Goal: Task Accomplishment & Management: Use online tool/utility

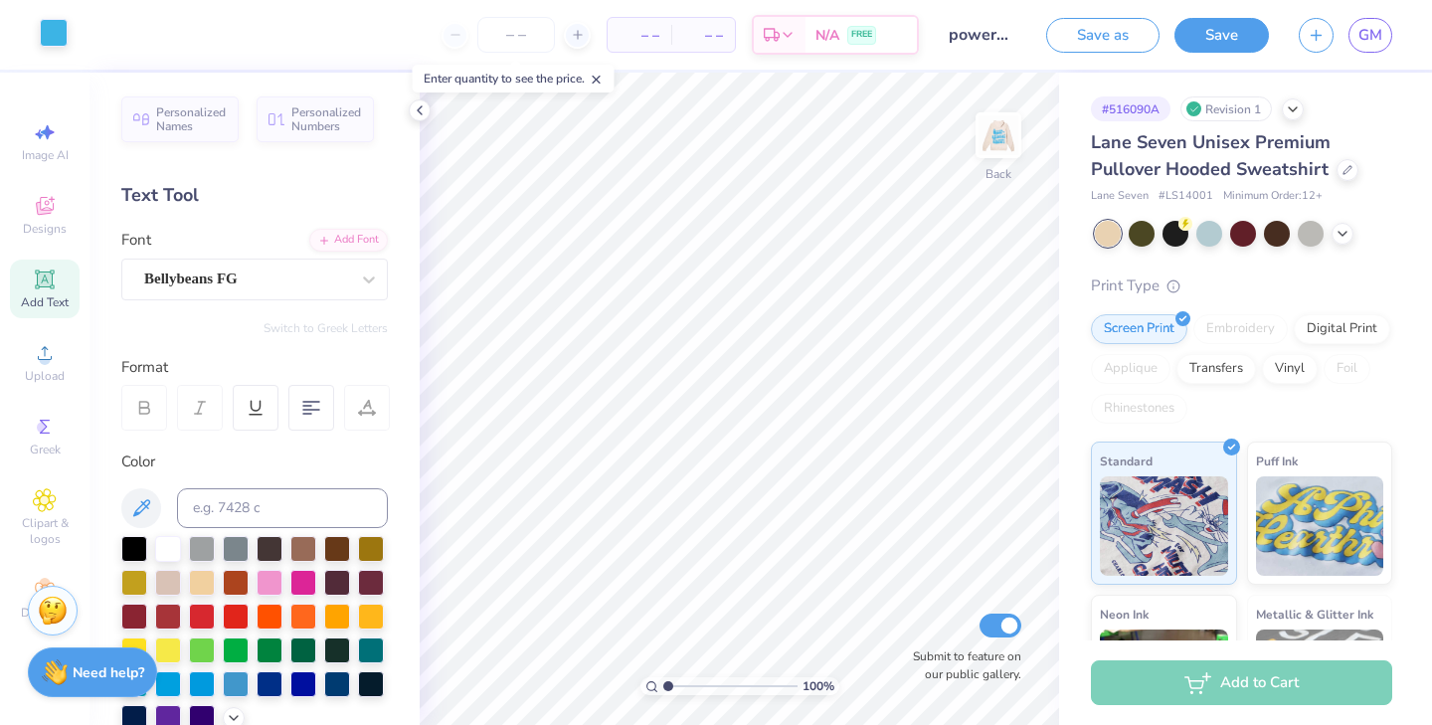
click at [54, 39] on div at bounding box center [54, 33] width 28 height 28
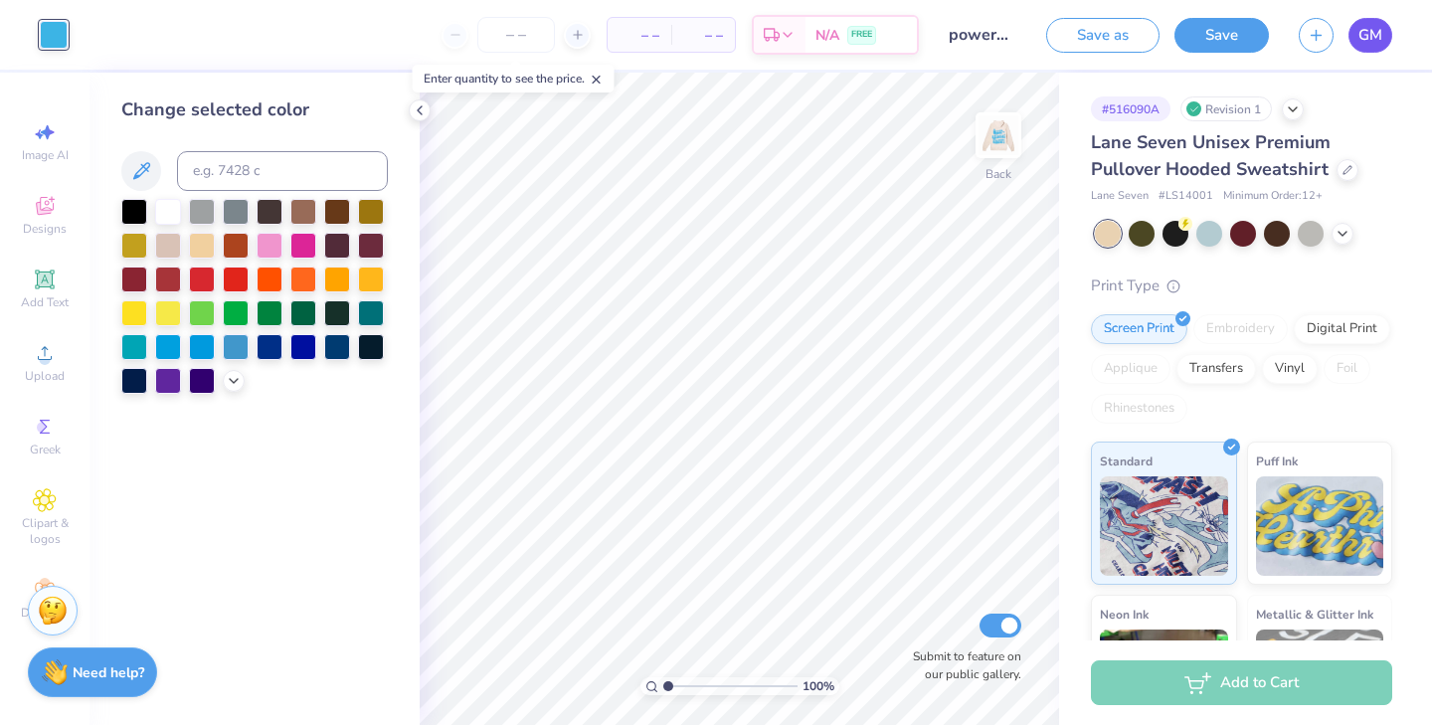
click at [1368, 34] on span "GM" at bounding box center [1370, 35] width 24 height 23
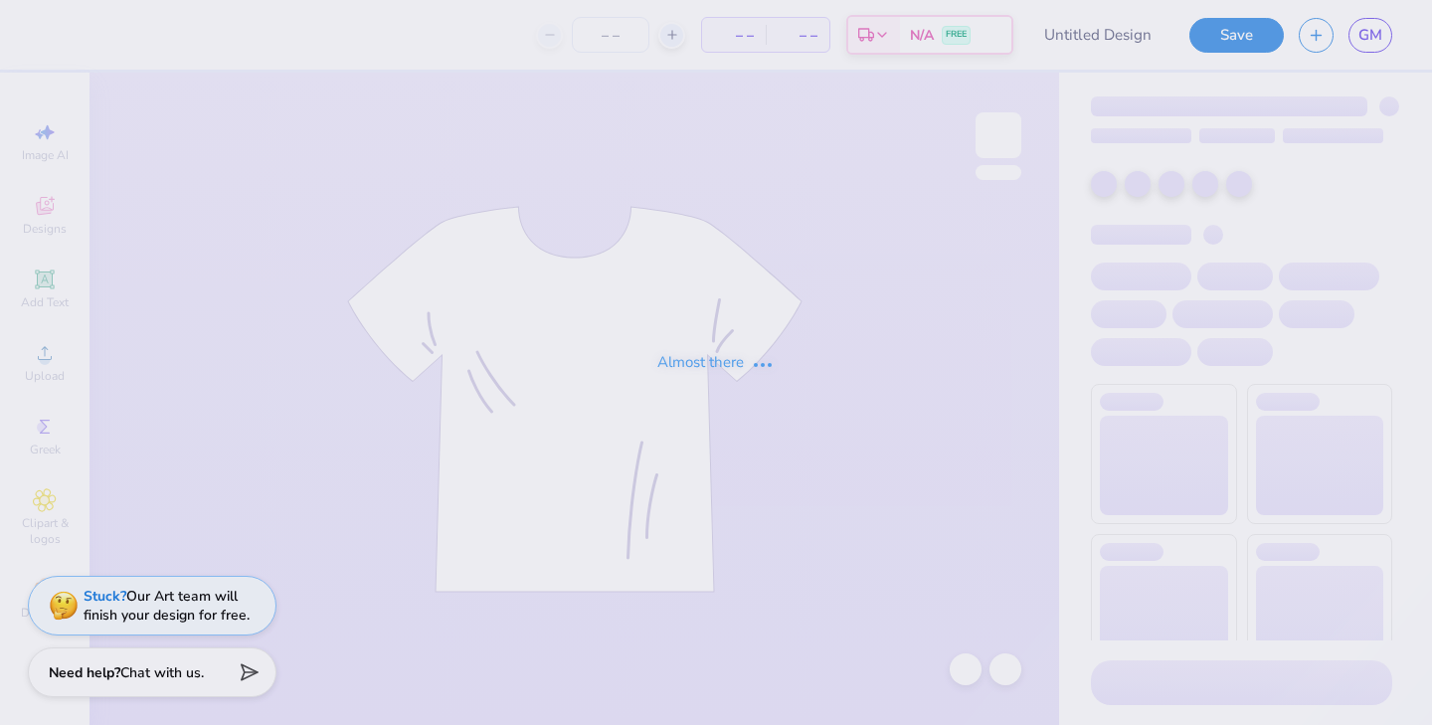
type input "OT tank"
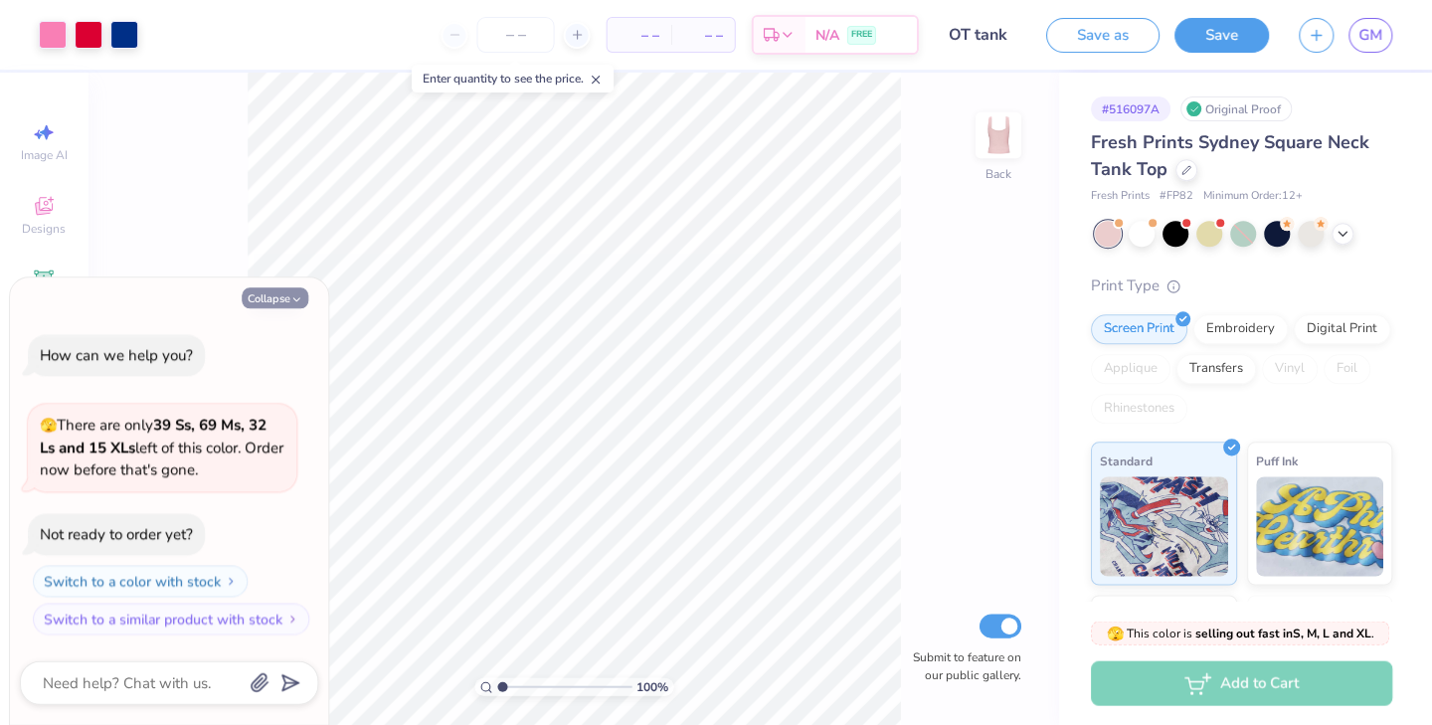
click at [291, 302] on icon "button" at bounding box center [297, 299] width 12 height 12
type textarea "x"
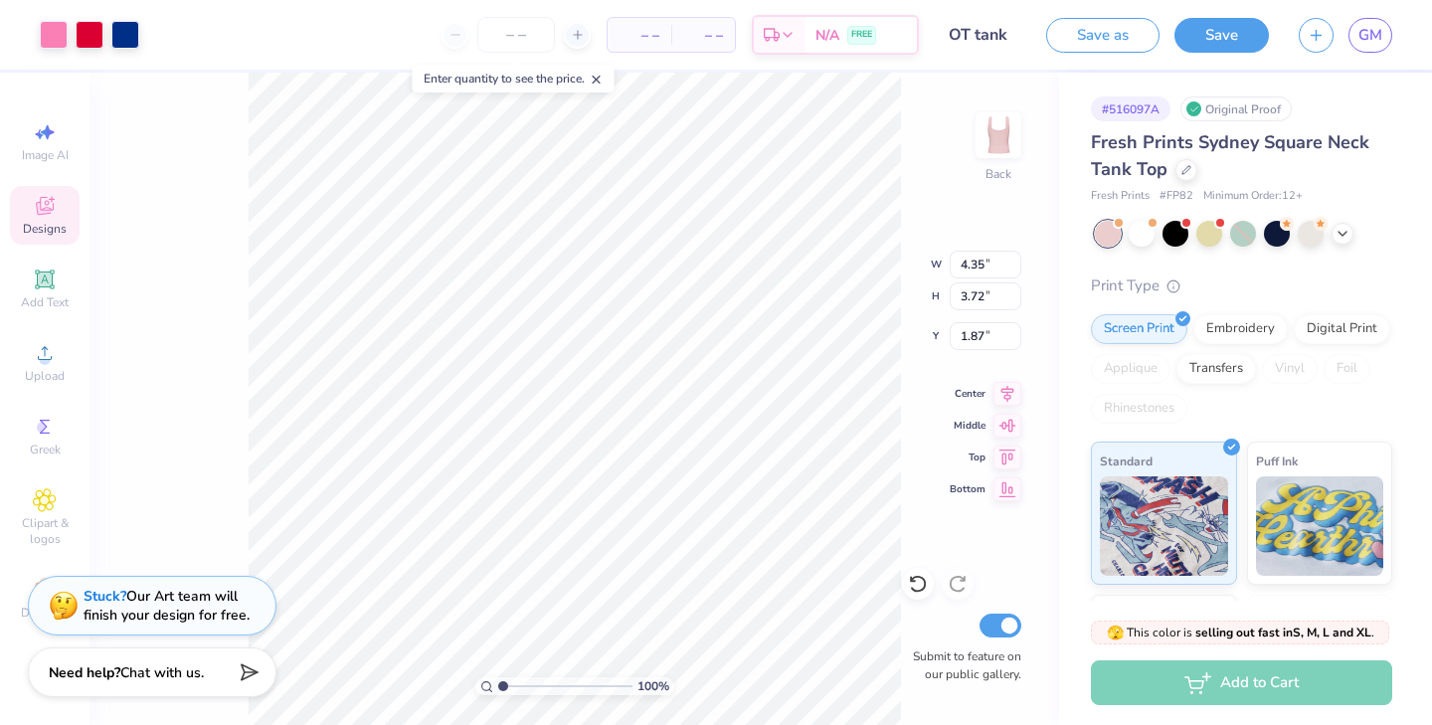
type input "2.62"
click at [645, 40] on span "– –" at bounding box center [640, 35] width 40 height 21
click at [648, 269] on li "Copy" at bounding box center [669, 274] width 156 height 39
click at [1330, 46] on div "GM" at bounding box center [1345, 35] width 93 height 35
click at [1313, 33] on icon "button" at bounding box center [1316, 32] width 17 height 17
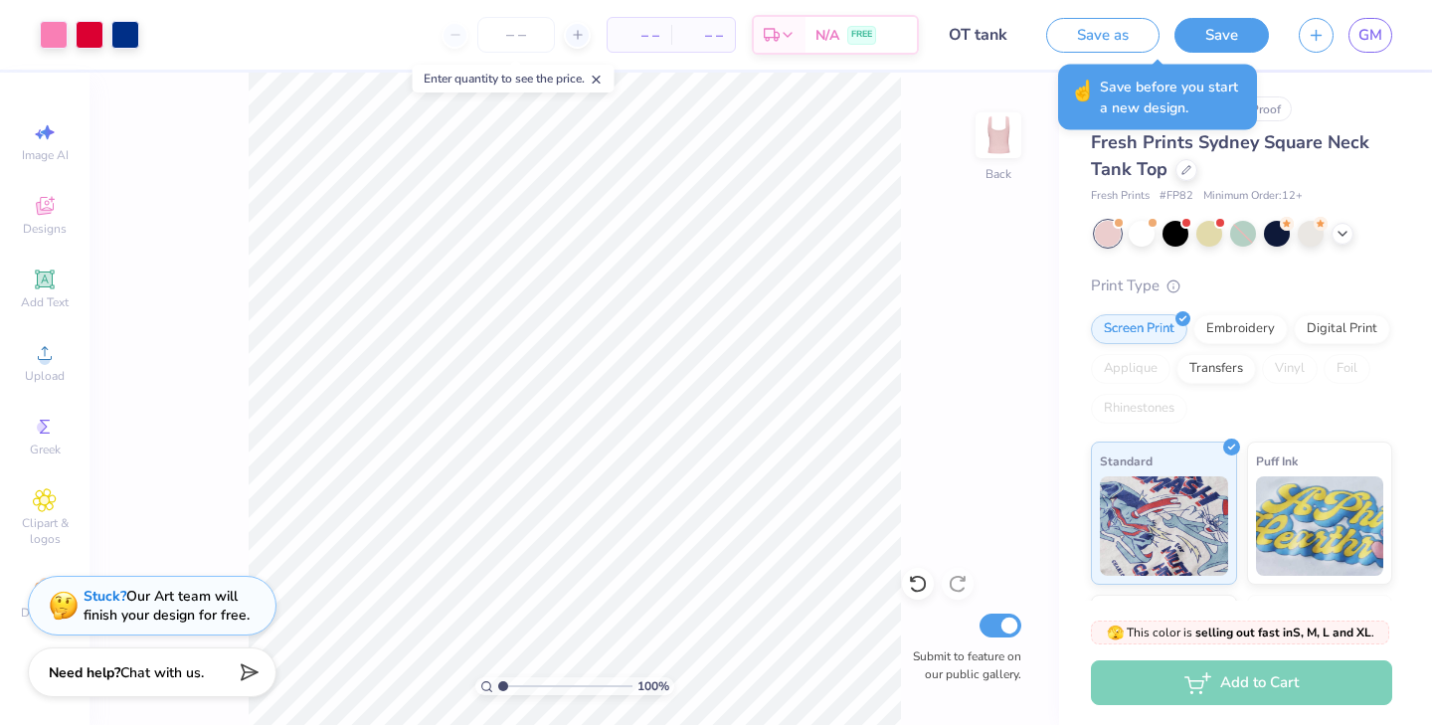
click at [902, 361] on div "100 % Back Submit to feature on our public gallery." at bounding box center [575, 399] width 970 height 652
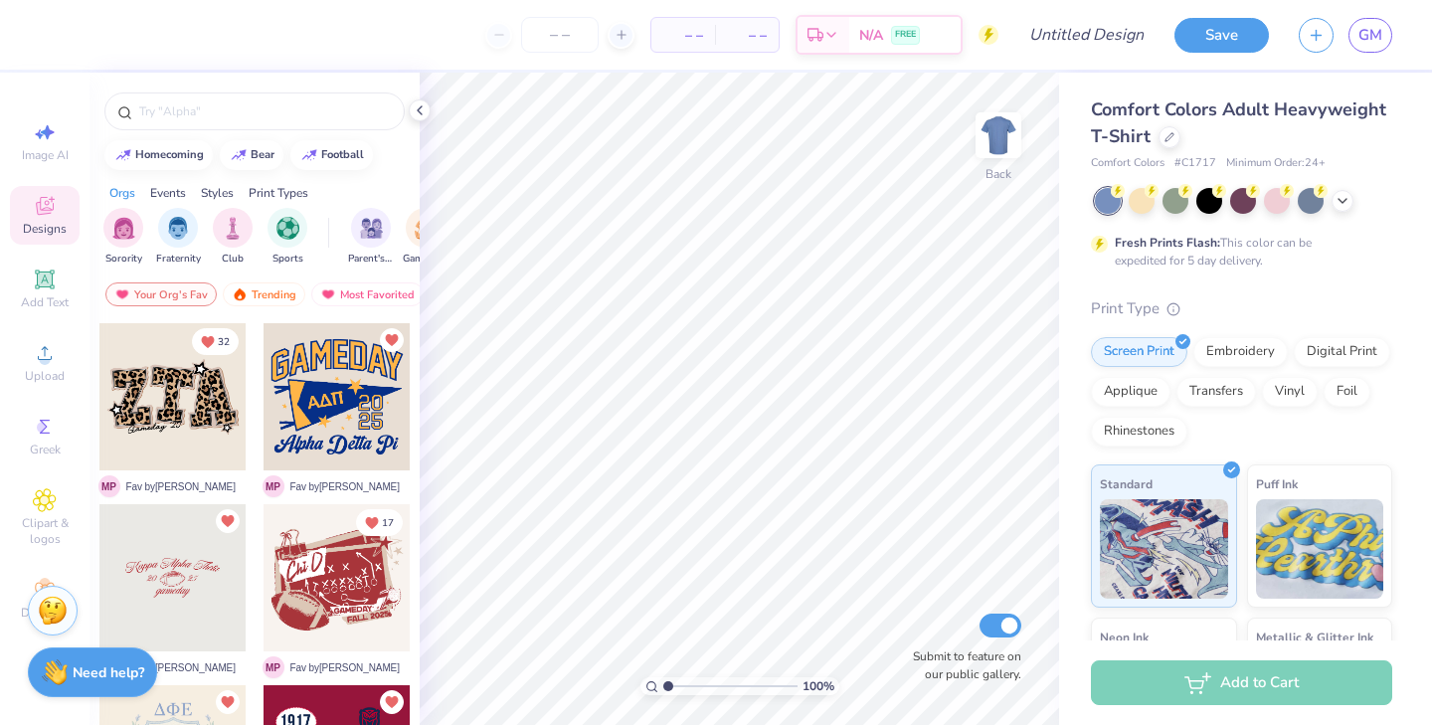
click at [340, 418] on div at bounding box center [337, 396] width 147 height 147
